Goal: Communication & Community: Answer question/provide support

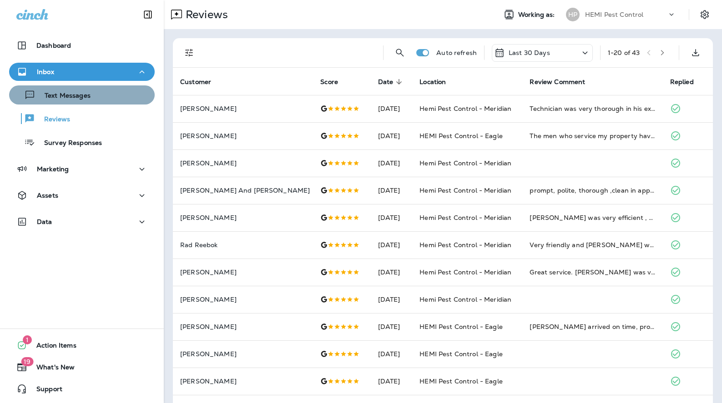
click at [62, 99] on p "Text Messages" at bounding box center [62, 96] width 55 height 9
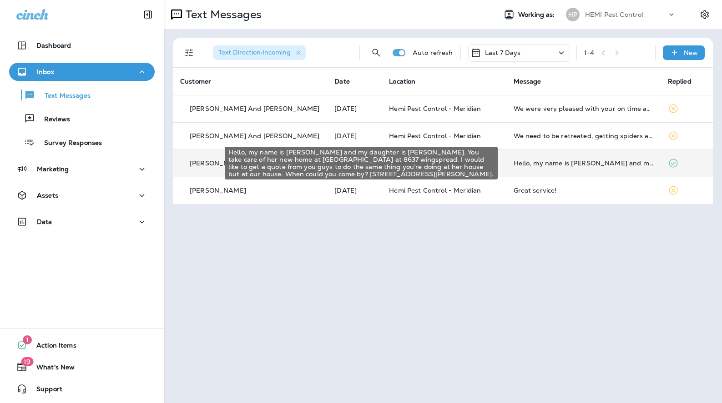
click at [566, 163] on div "Hello, my name is Michelle Velazquez and my daughter is Lauryn Hodge. You take …" at bounding box center [583, 163] width 140 height 7
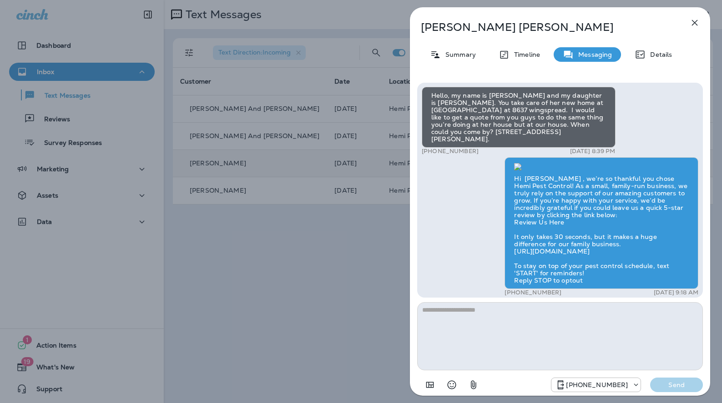
scroll to position [-163, 0]
click at [692, 21] on icon "button" at bounding box center [695, 23] width 6 height 6
